Goal: Book appointment/travel/reservation

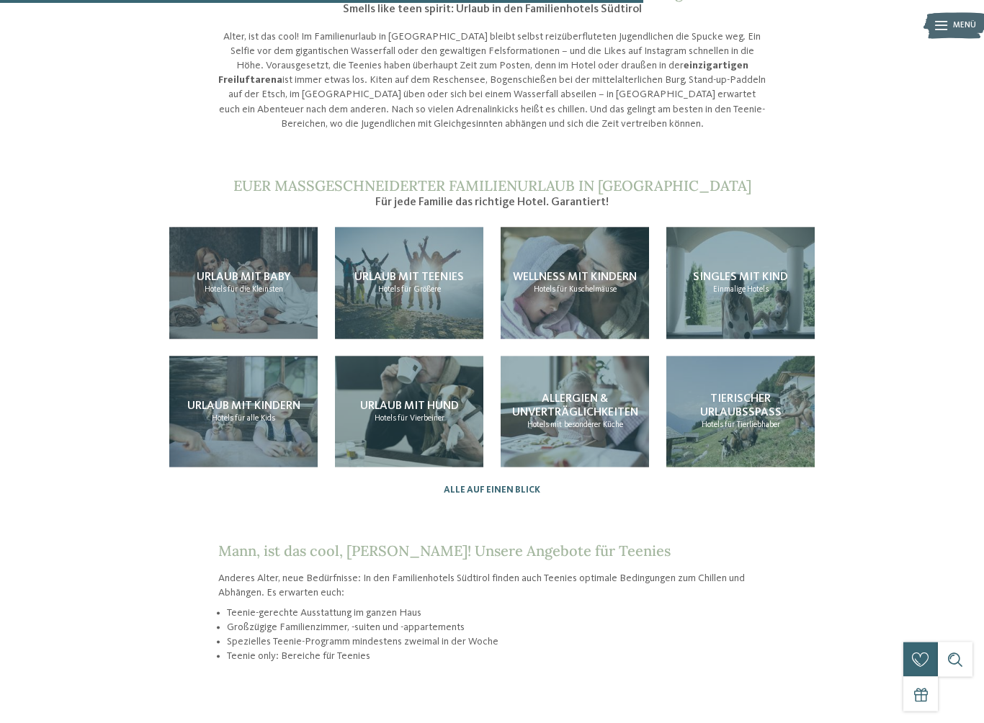
scroll to position [1064, 0]
click at [387, 293] on div "Urlaub mit Teenies Hotels für Größere" at bounding box center [409, 283] width 148 height 112
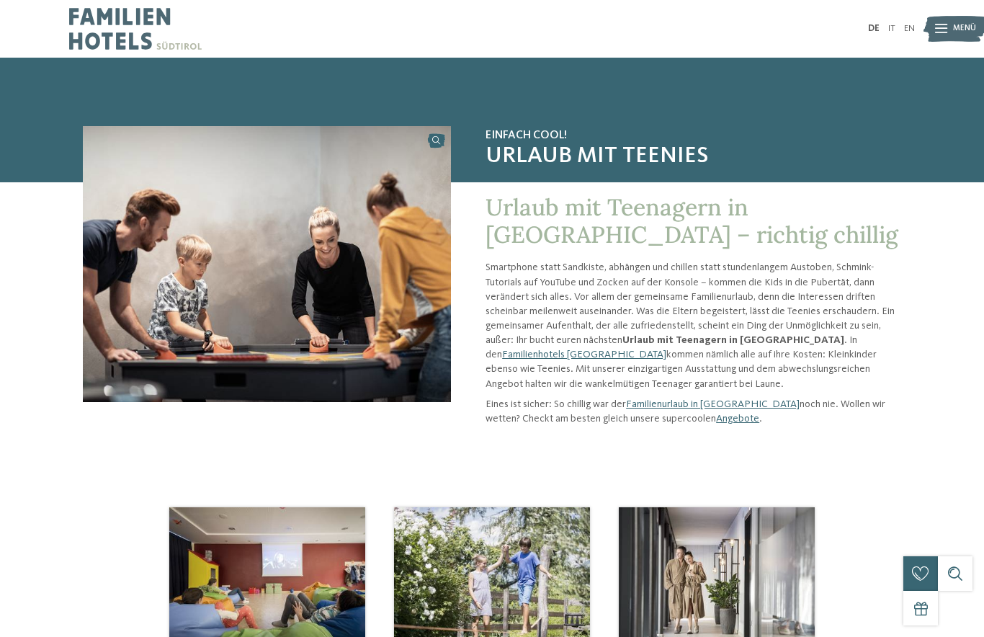
click at [666, 349] on link "Familienhotels [GEOGRAPHIC_DATA]" at bounding box center [584, 354] width 164 height 10
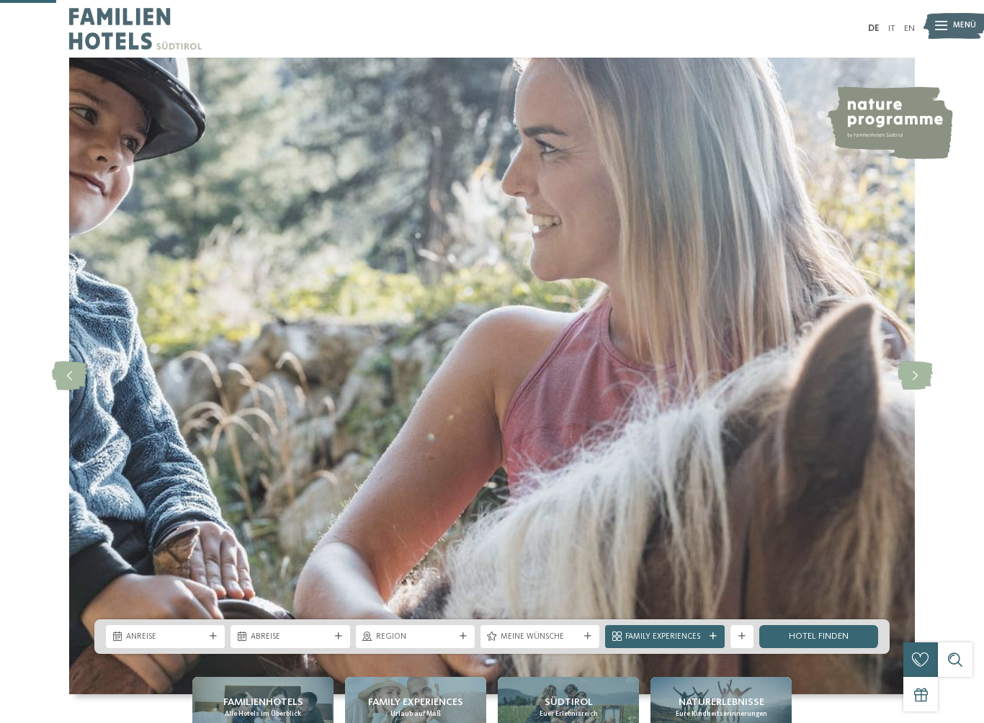
scroll to position [275, 0]
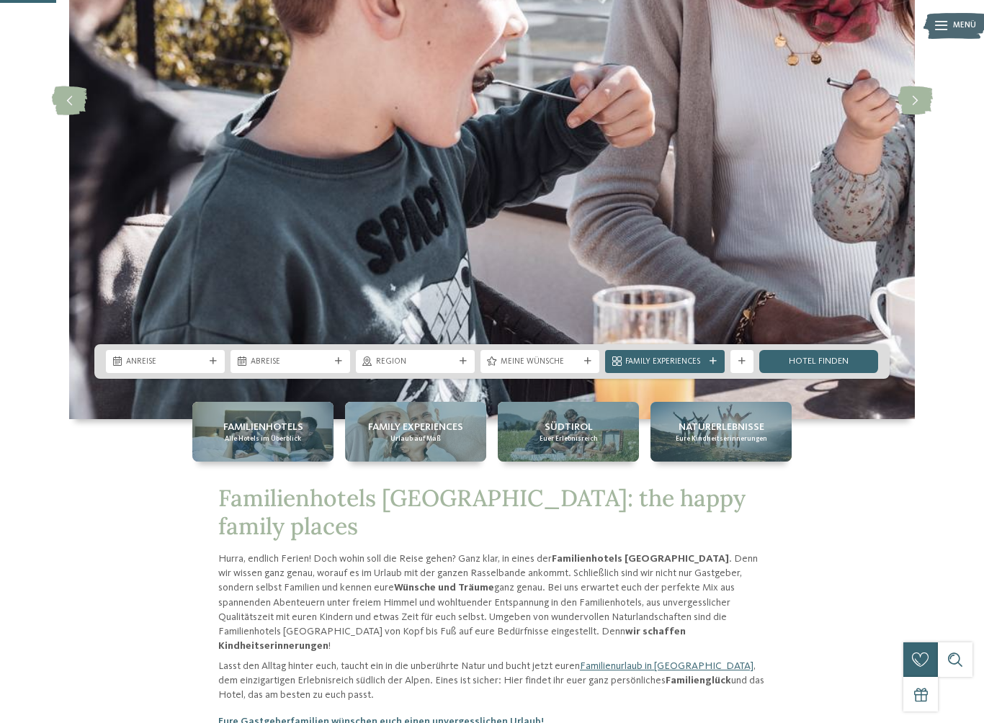
click at [454, 369] on div "Region" at bounding box center [415, 361] width 119 height 23
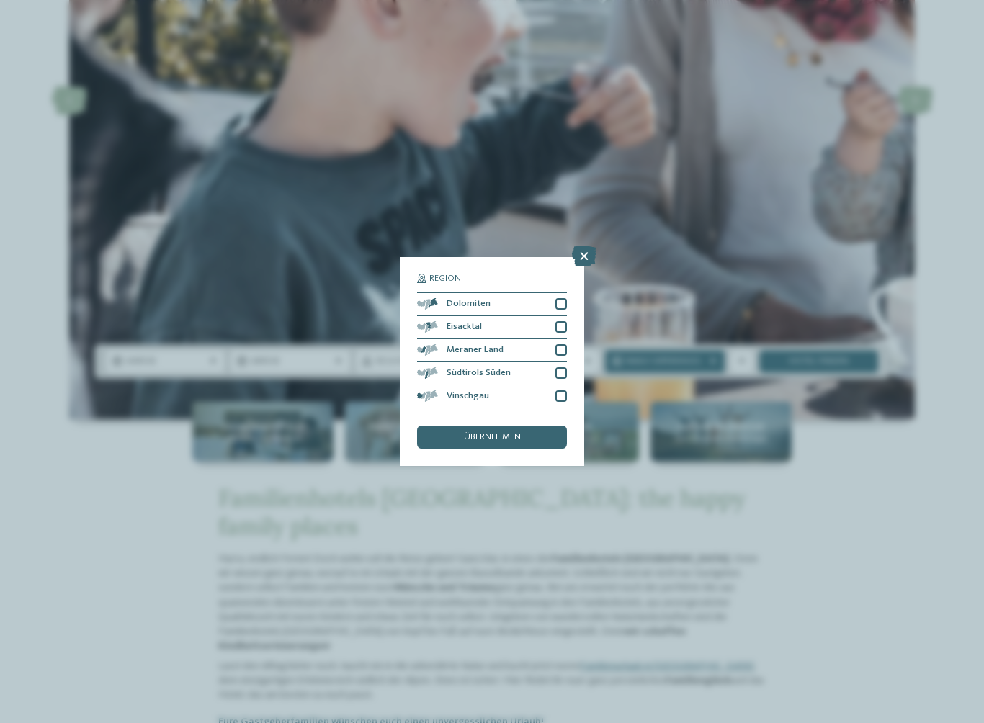
click at [565, 344] on div at bounding box center [561, 350] width 12 height 12
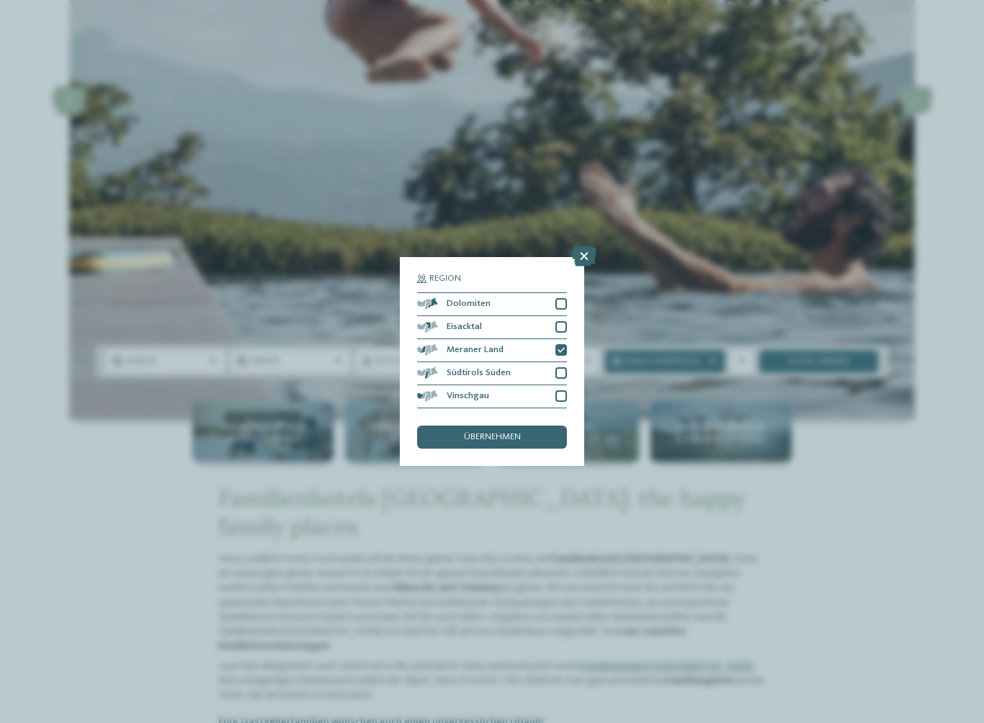
click at [561, 390] on div at bounding box center [561, 396] width 12 height 12
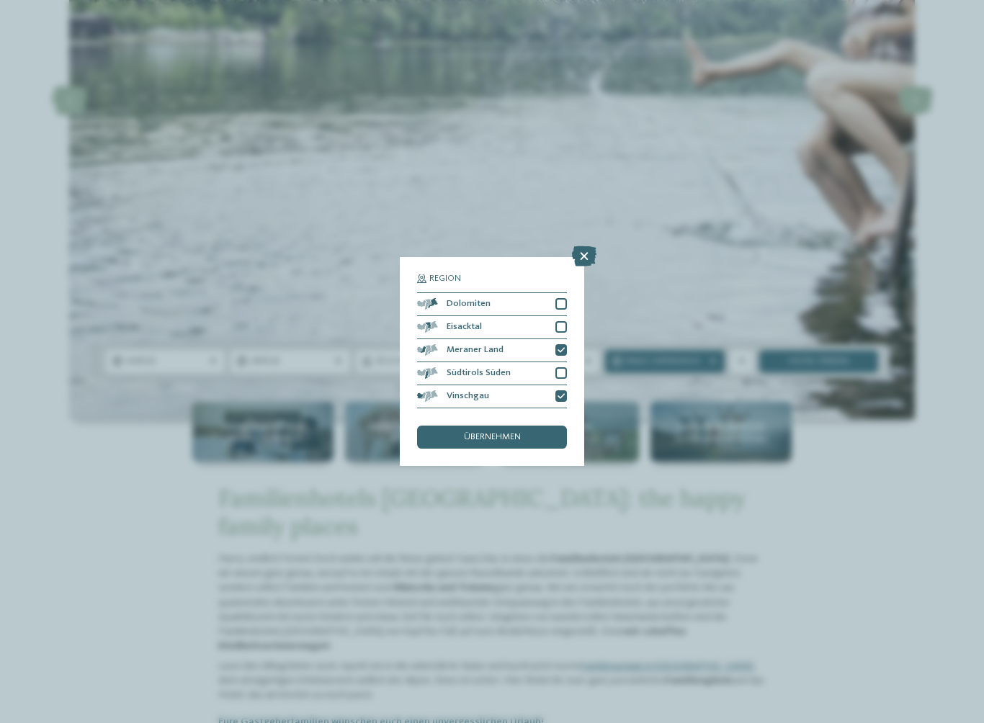
click at [525, 426] on div "übernehmen" at bounding box center [492, 437] width 150 height 23
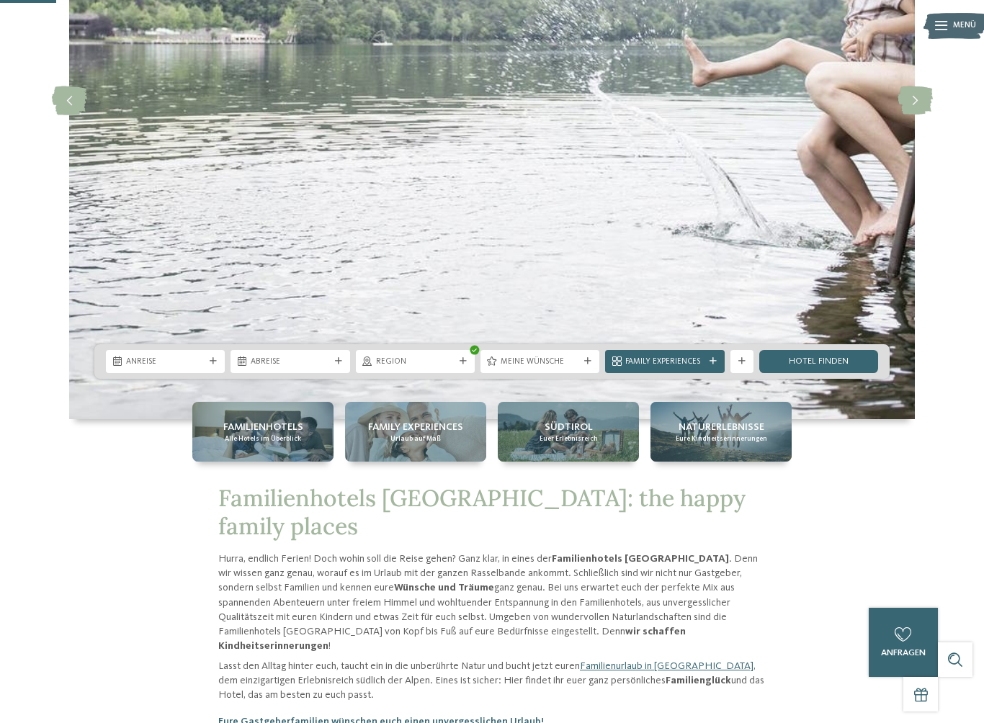
click at [857, 363] on link "Hotel finden" at bounding box center [818, 361] width 119 height 23
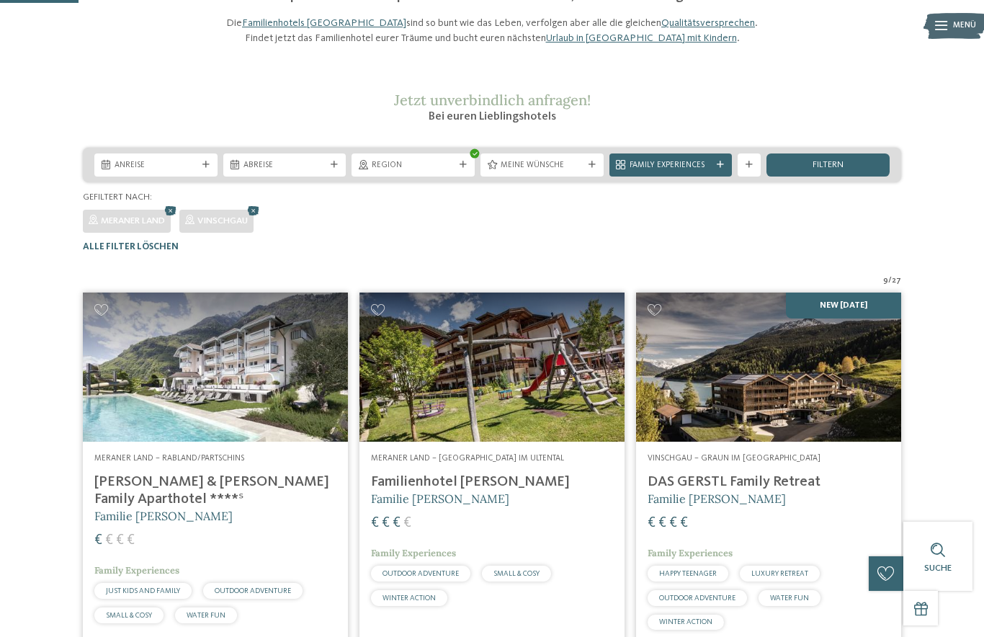
scroll to position [117, 0]
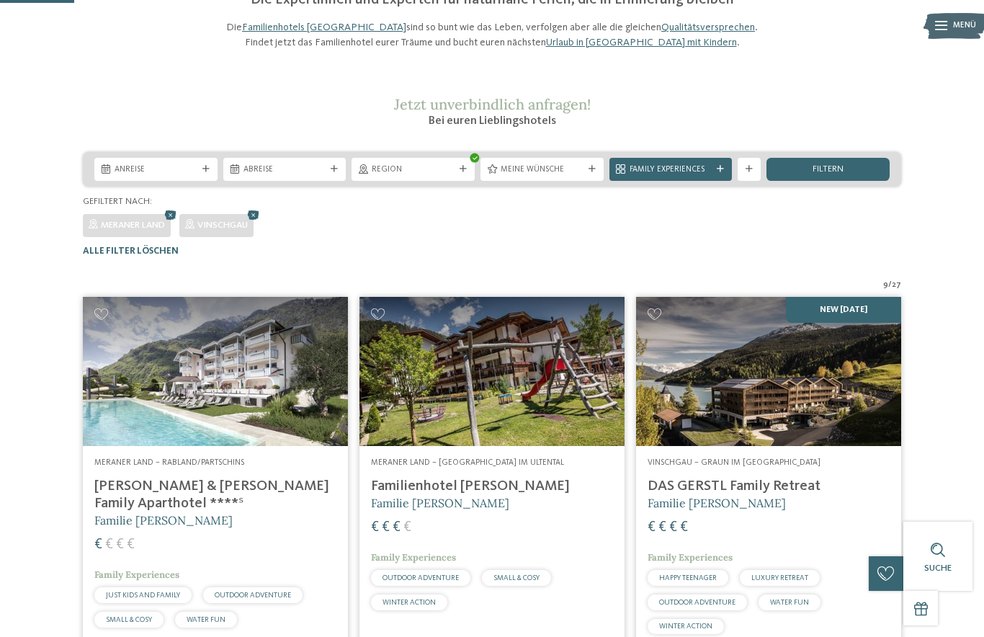
click at [574, 176] on span "Meine Wünsche" at bounding box center [542, 170] width 83 height 12
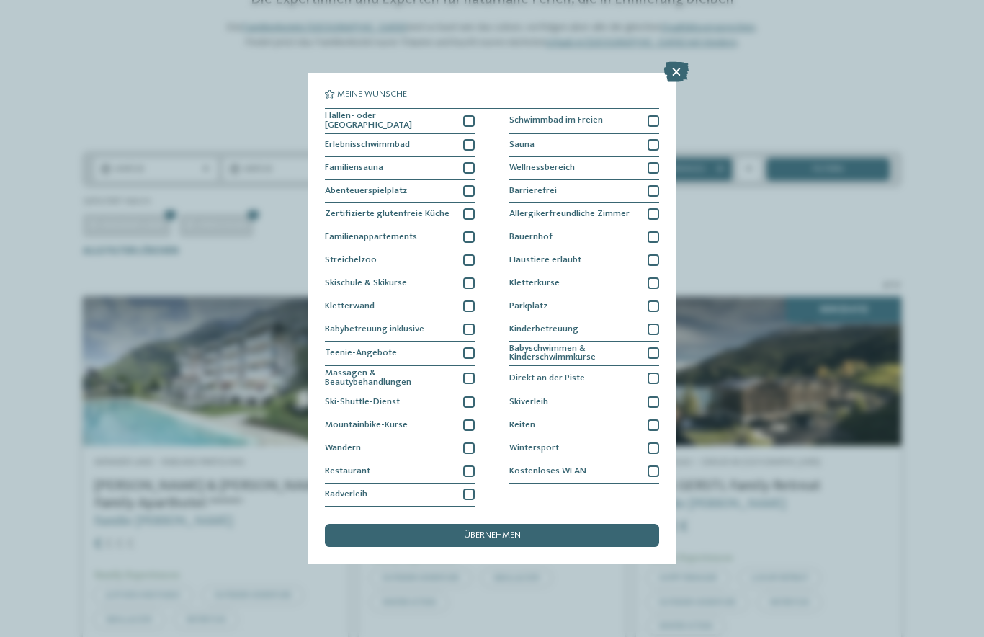
click at [658, 115] on div at bounding box center [654, 121] width 12 height 12
click at [473, 115] on div at bounding box center [469, 121] width 12 height 12
click at [656, 117] on icon at bounding box center [653, 120] width 7 height 7
click at [655, 115] on div at bounding box center [654, 121] width 12 height 12
click at [473, 347] on div at bounding box center [469, 353] width 12 height 12
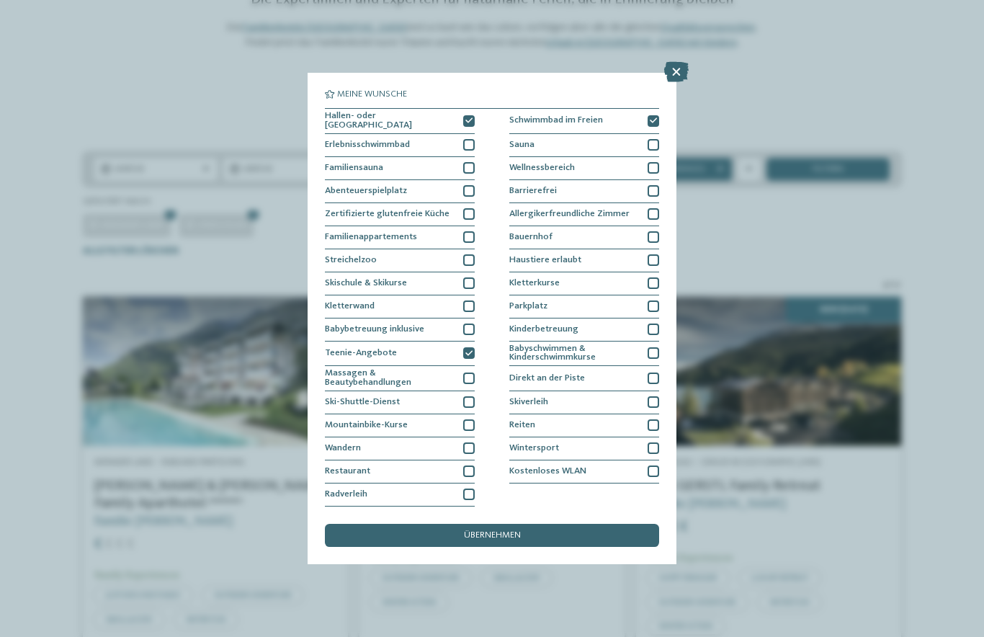
scroll to position [84, 0]
click at [501, 531] on span "übernehmen" at bounding box center [492, 535] width 57 height 9
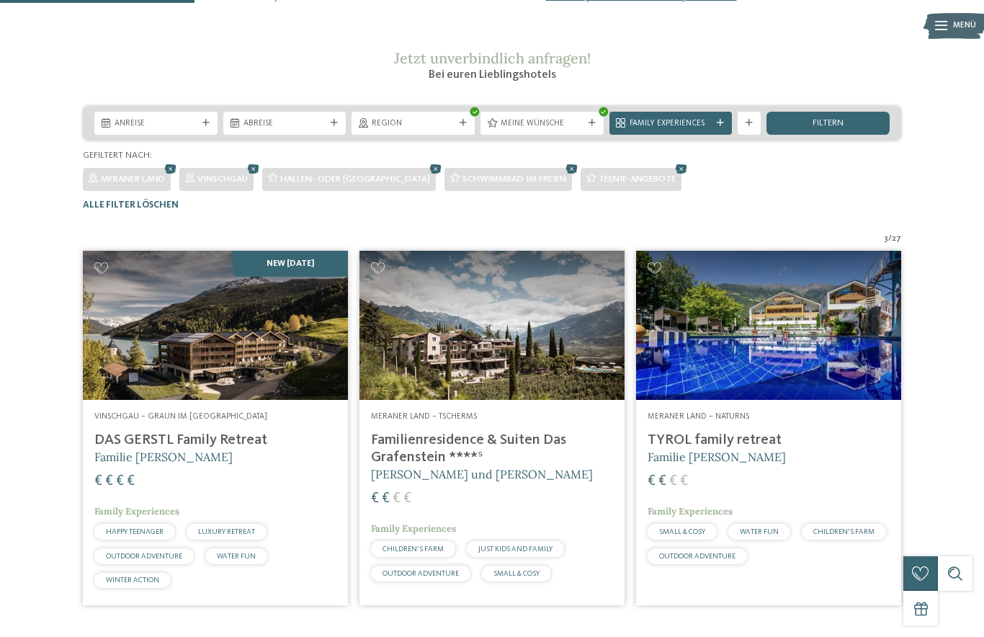
scroll to position [162, 0]
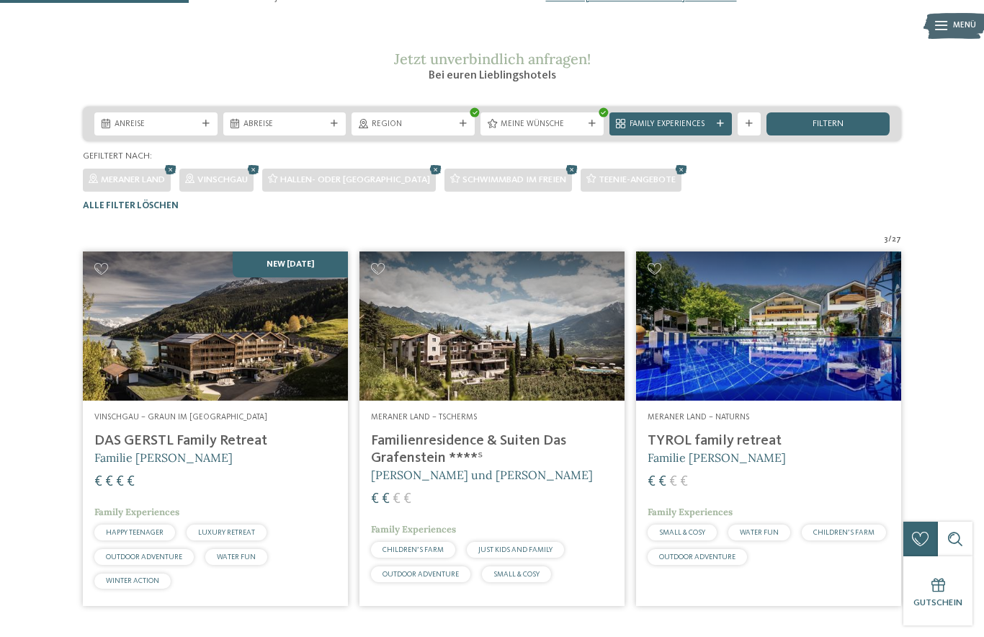
click at [451, 367] on img at bounding box center [491, 325] width 265 height 149
